Goal: Task Accomplishment & Management: Complete application form

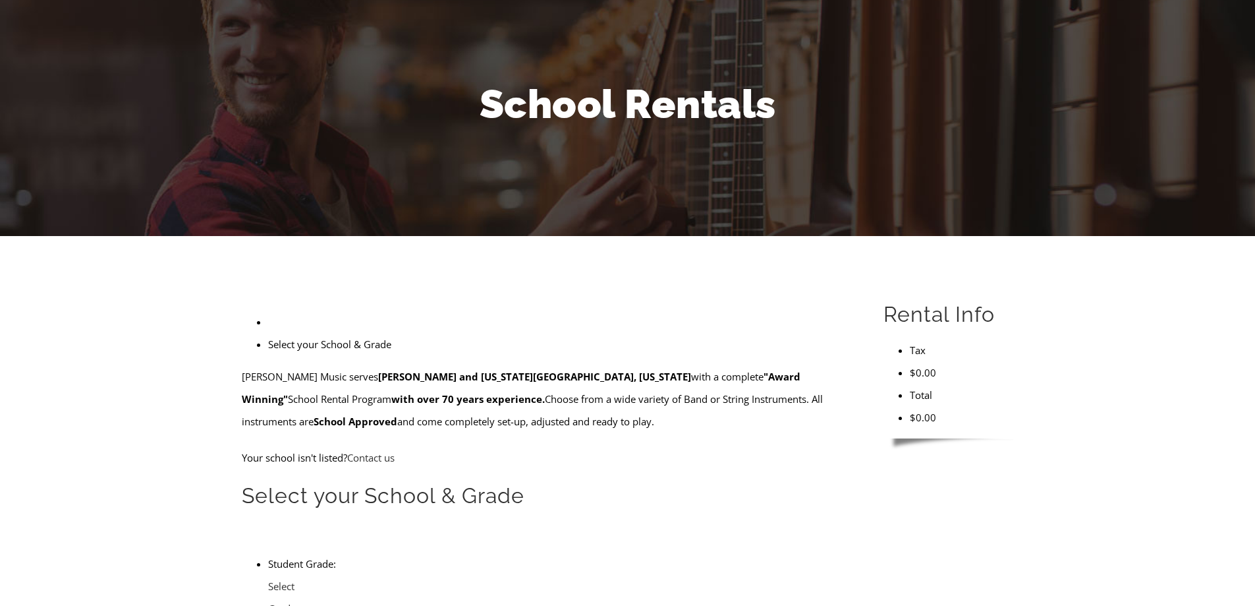
scroll to position [132, 0]
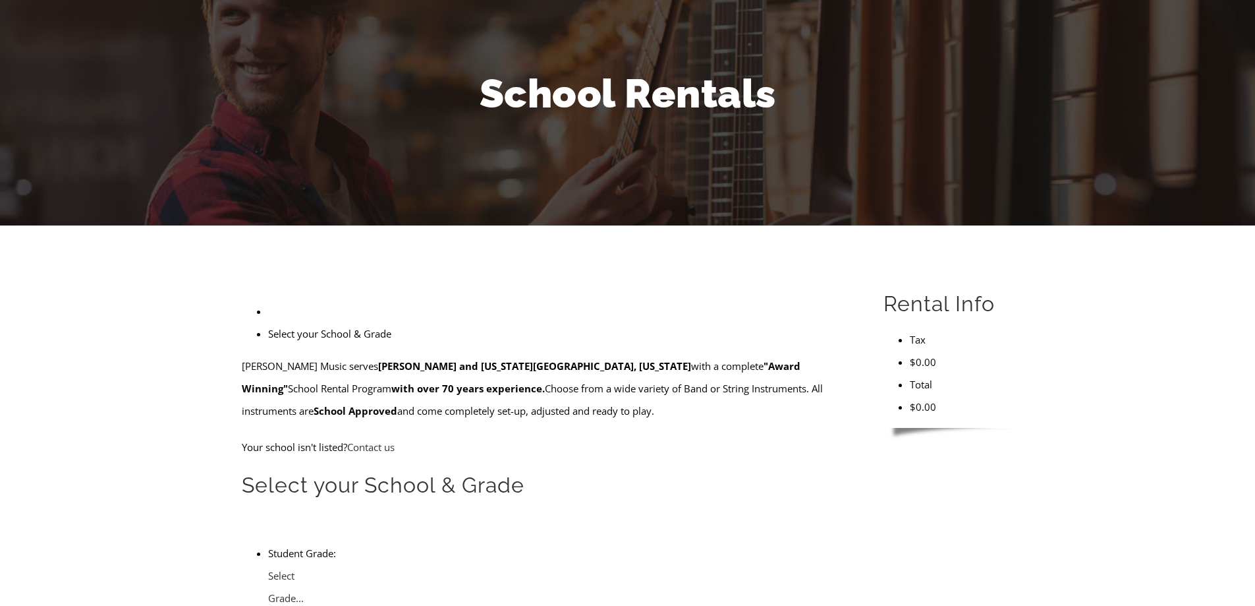
click at [268, 605] on b at bounding box center [268, 609] width 0 height 0
